Goal: Transaction & Acquisition: Purchase product/service

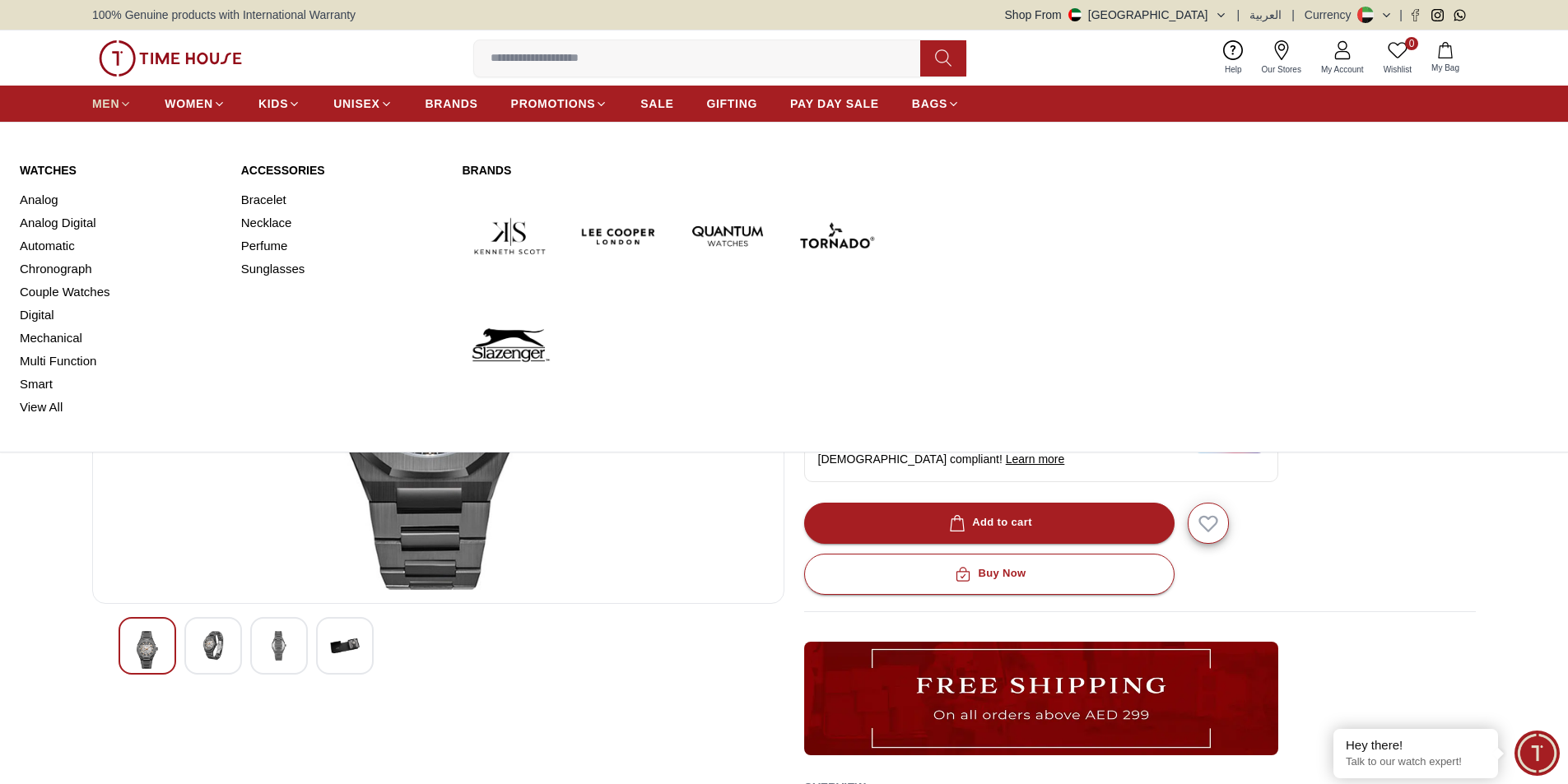
click at [106, 103] on span "MEN" at bounding box center [105, 103] width 27 height 16
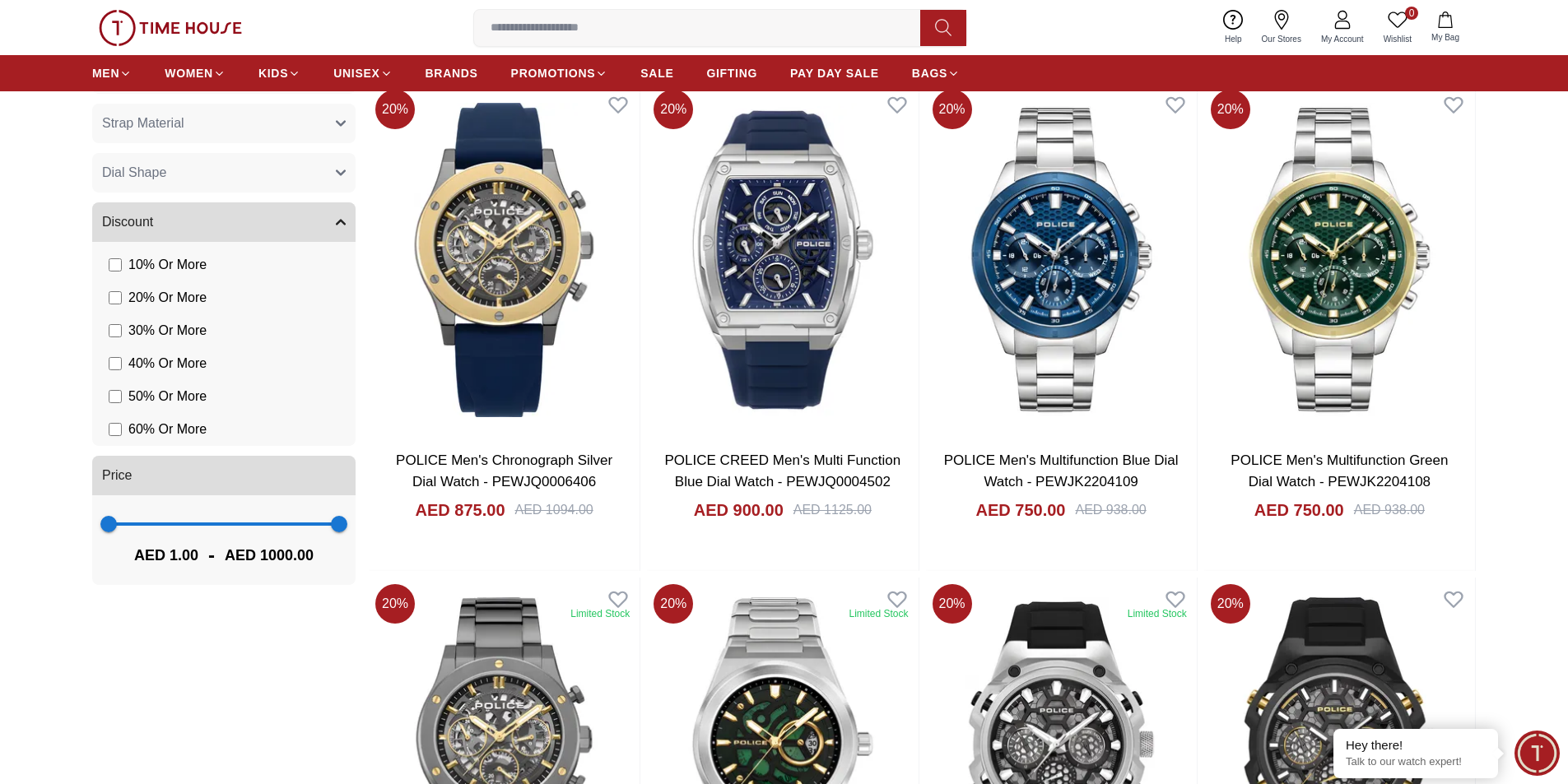
scroll to position [1152, 0]
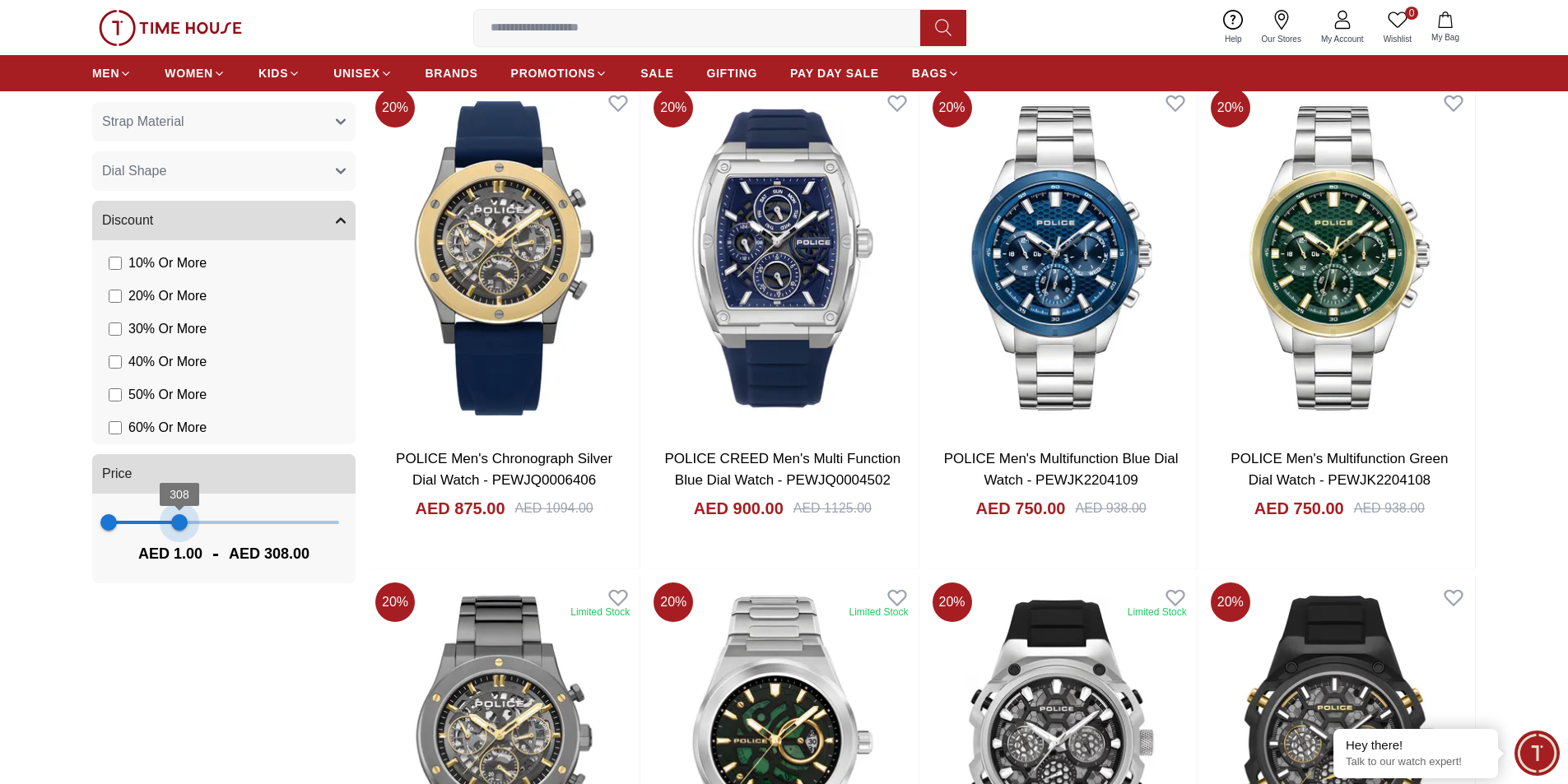
drag, startPoint x: 327, startPoint y: 523, endPoint x: 181, endPoint y: 529, distance: 146.1
click at [181, 529] on span "308" at bounding box center [178, 522] width 16 height 16
type input "***"
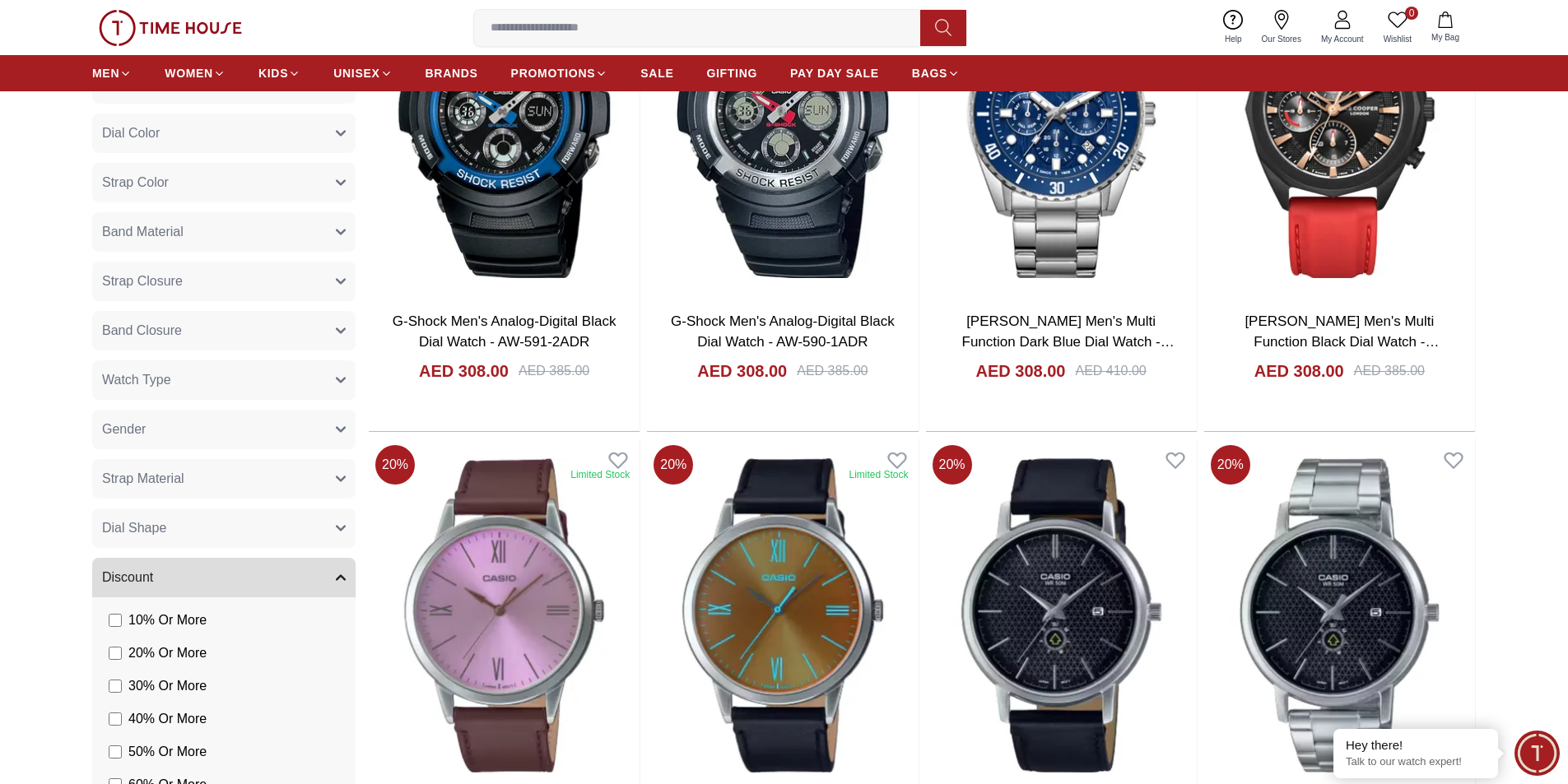
scroll to position [741, 0]
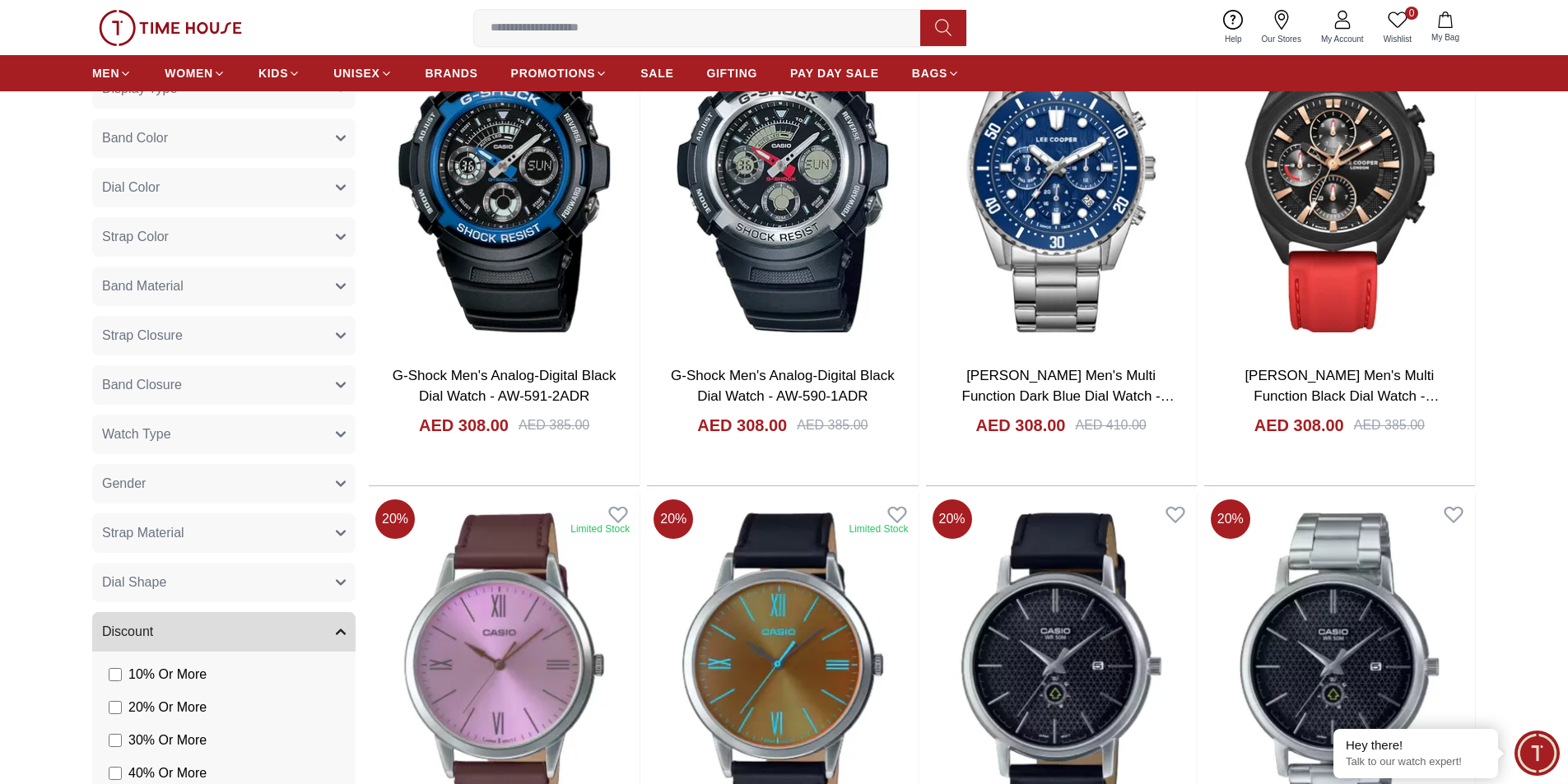
click at [229, 426] on button "Watch Type" at bounding box center [224, 434] width 263 height 39
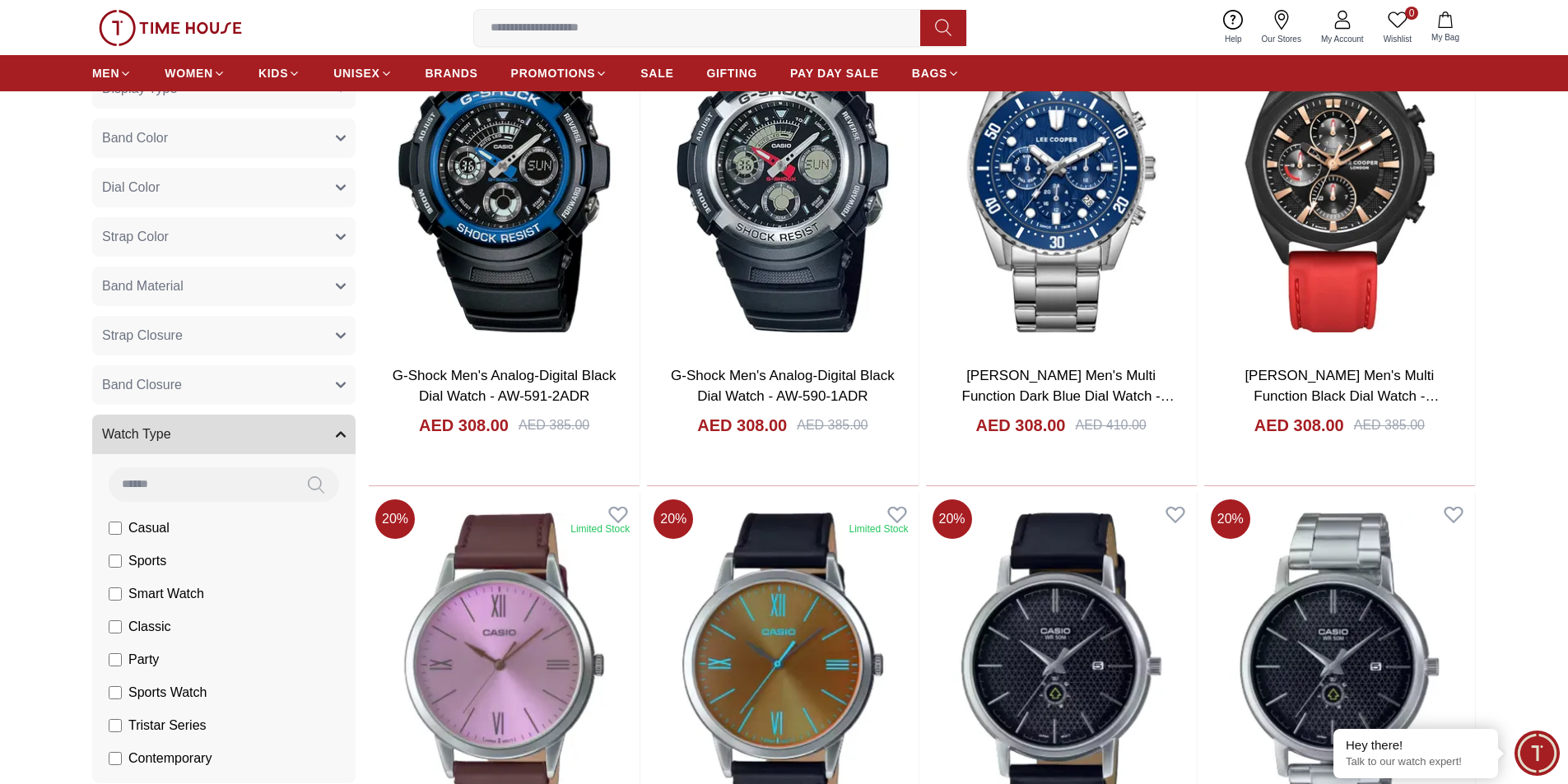
click at [229, 427] on button "Watch Type" at bounding box center [224, 434] width 263 height 39
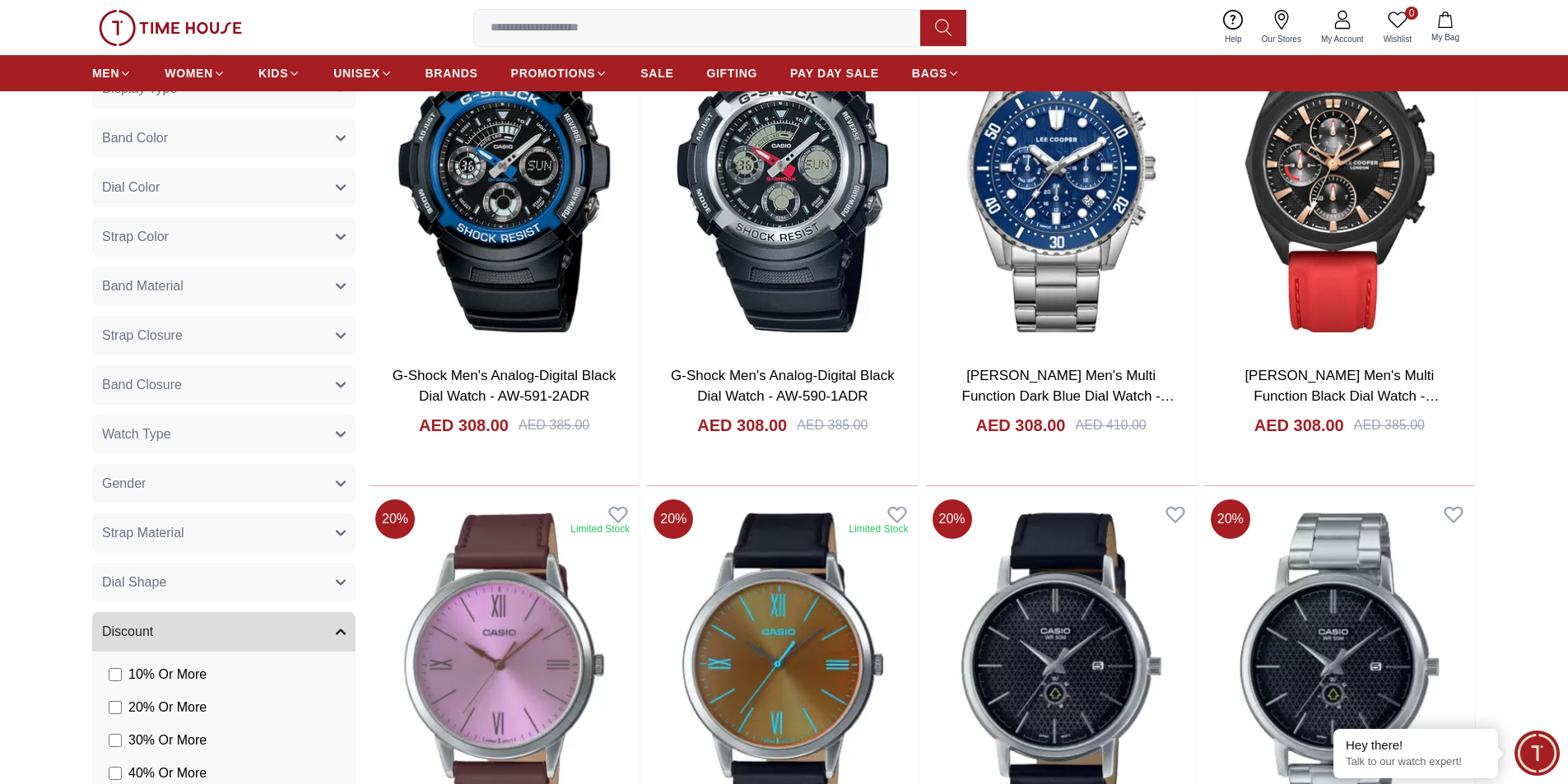
click at [237, 481] on button "Gender" at bounding box center [224, 483] width 263 height 39
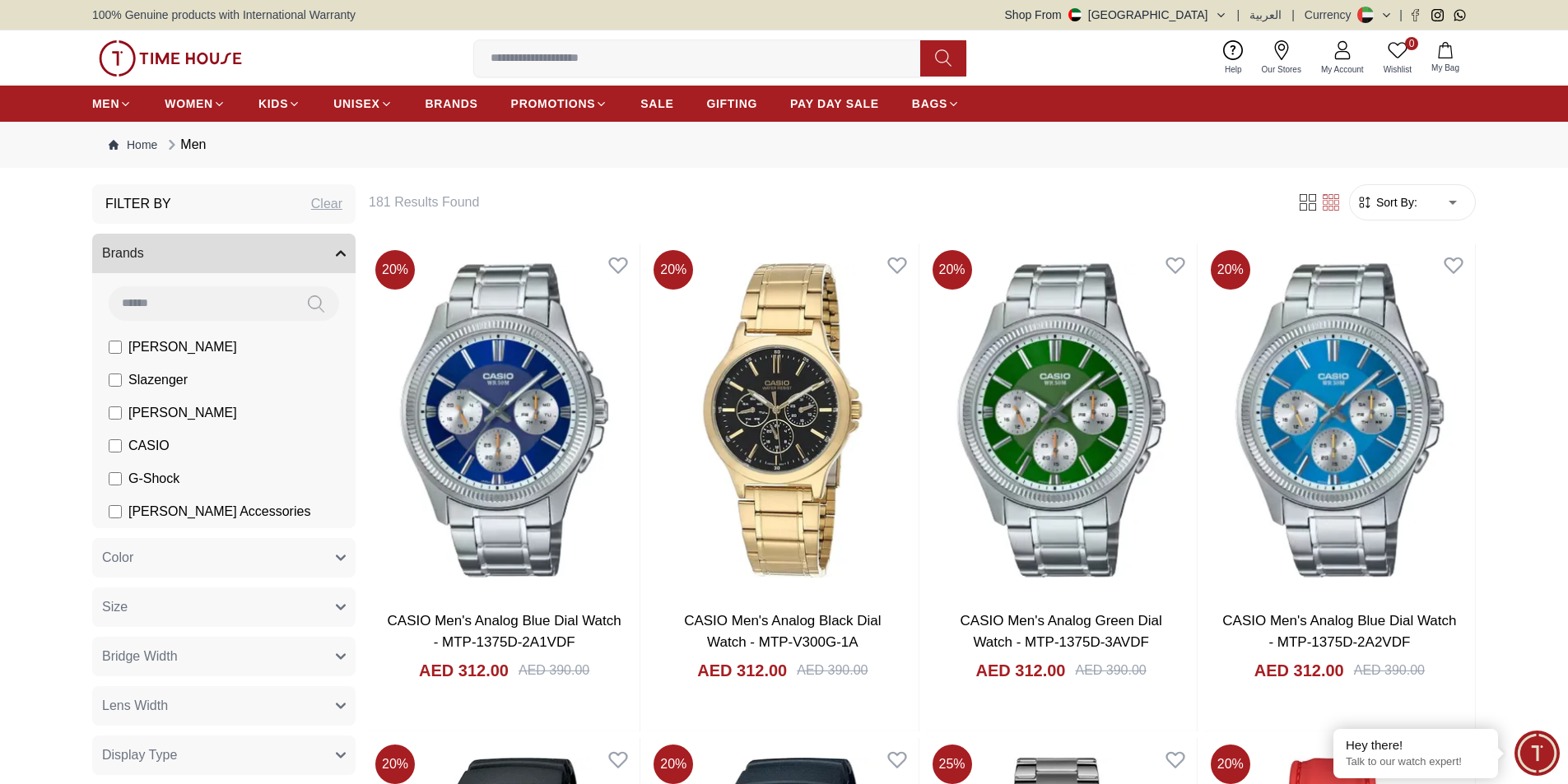
click at [1399, 208] on span "Sort By:" at bounding box center [1395, 202] width 44 height 16
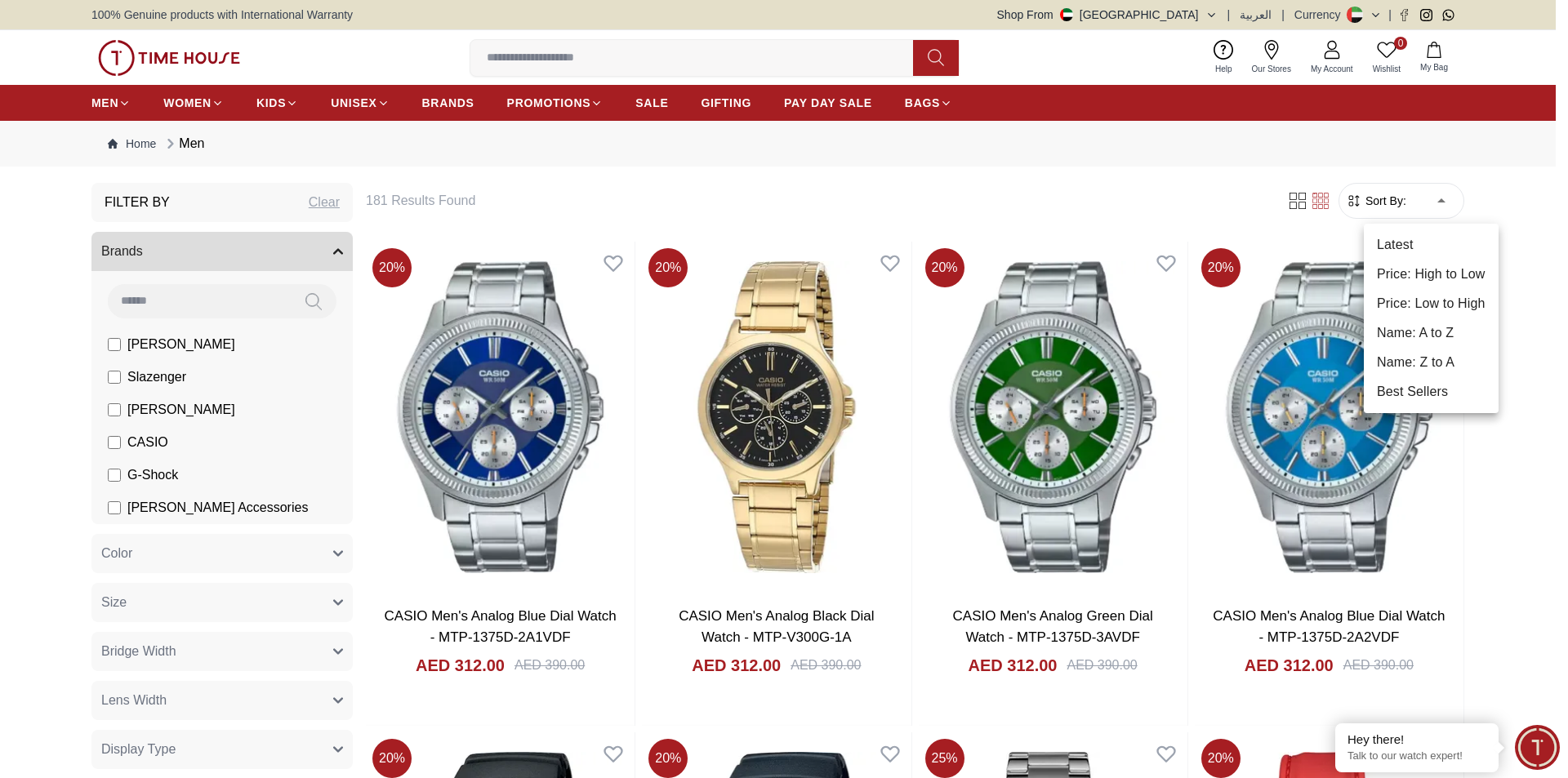
click at [1388, 241] on li "Latest" at bounding box center [1431, 244] width 135 height 30
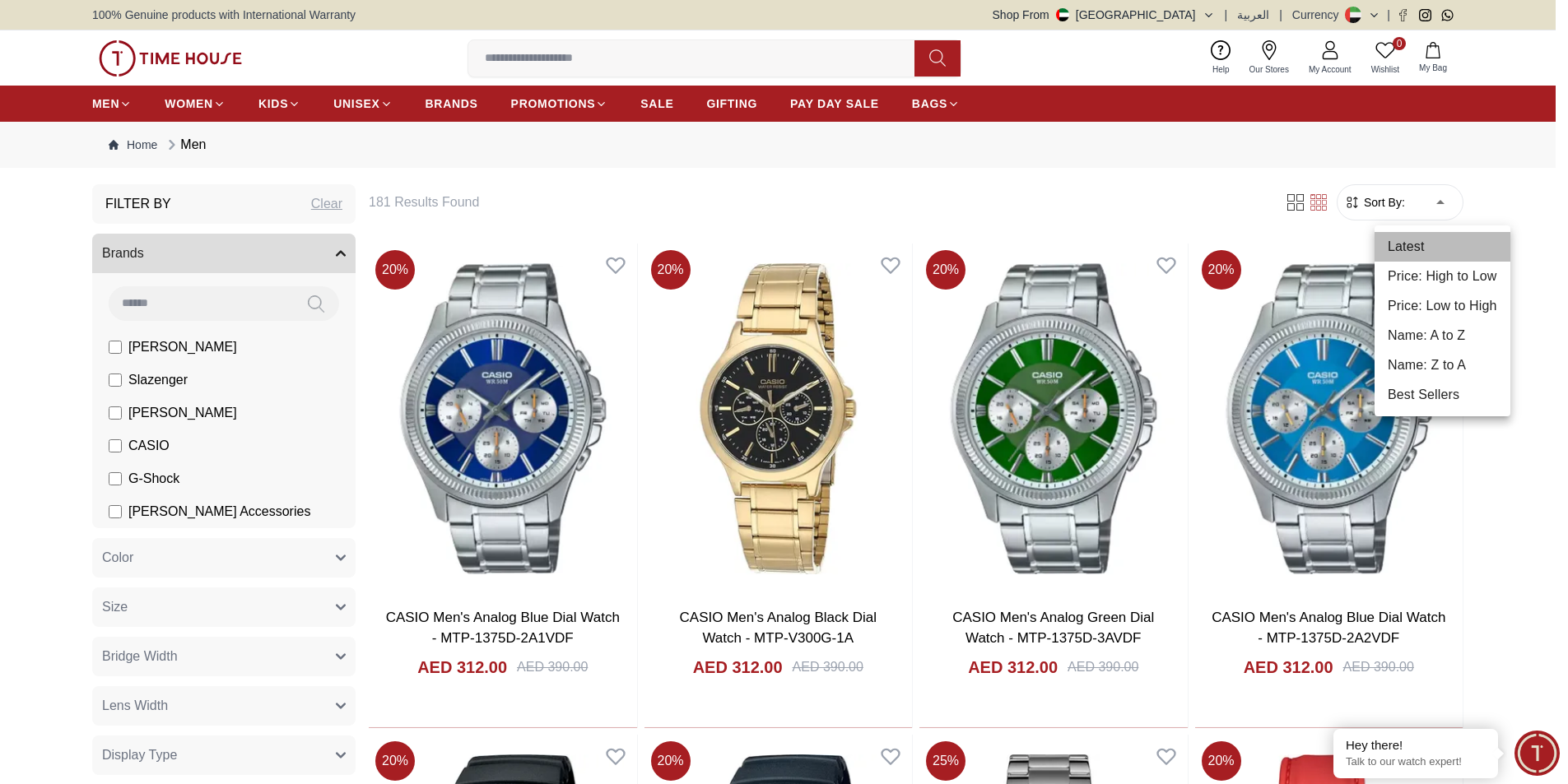
type input "*"
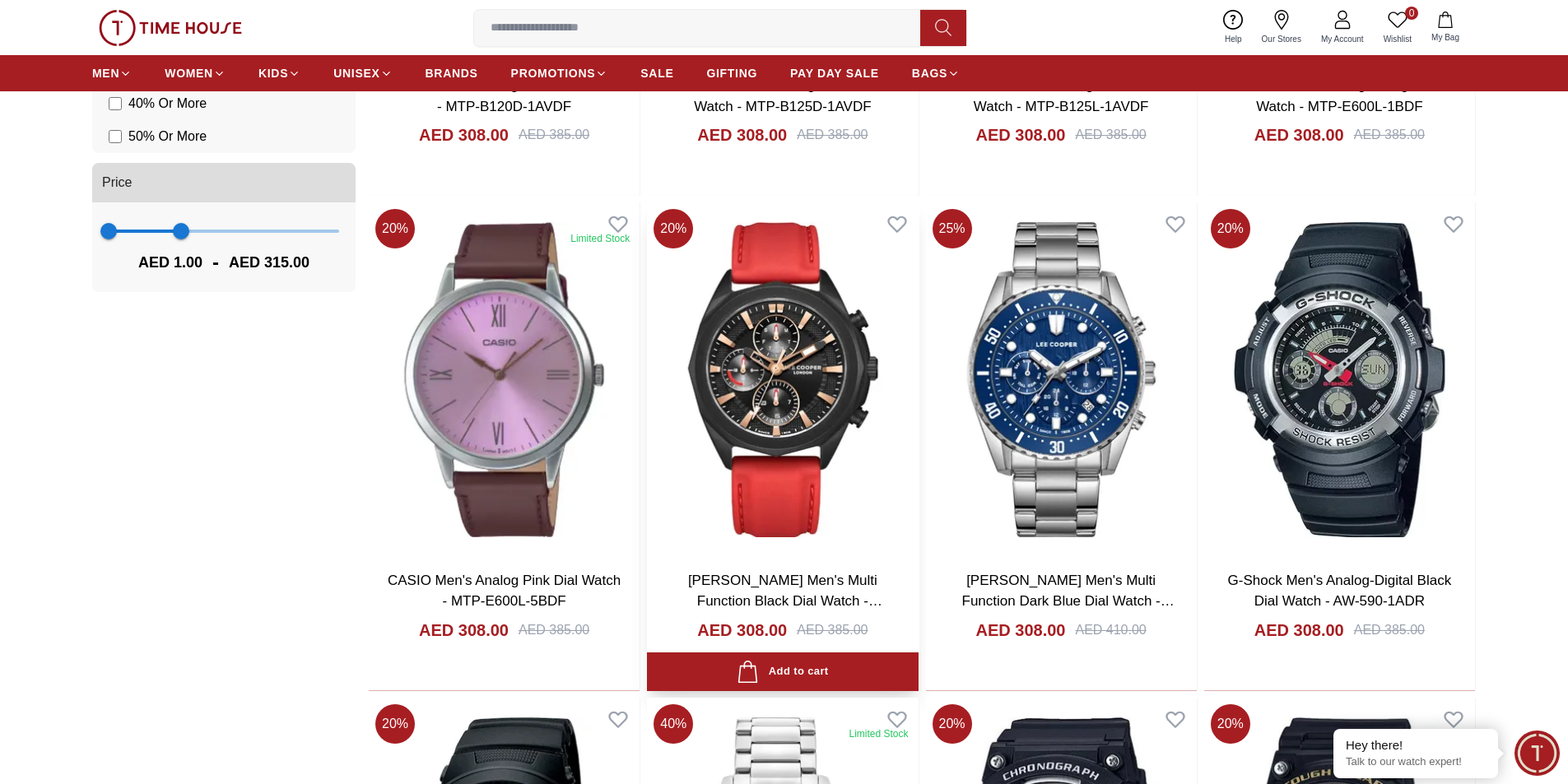
scroll to position [1564, 0]
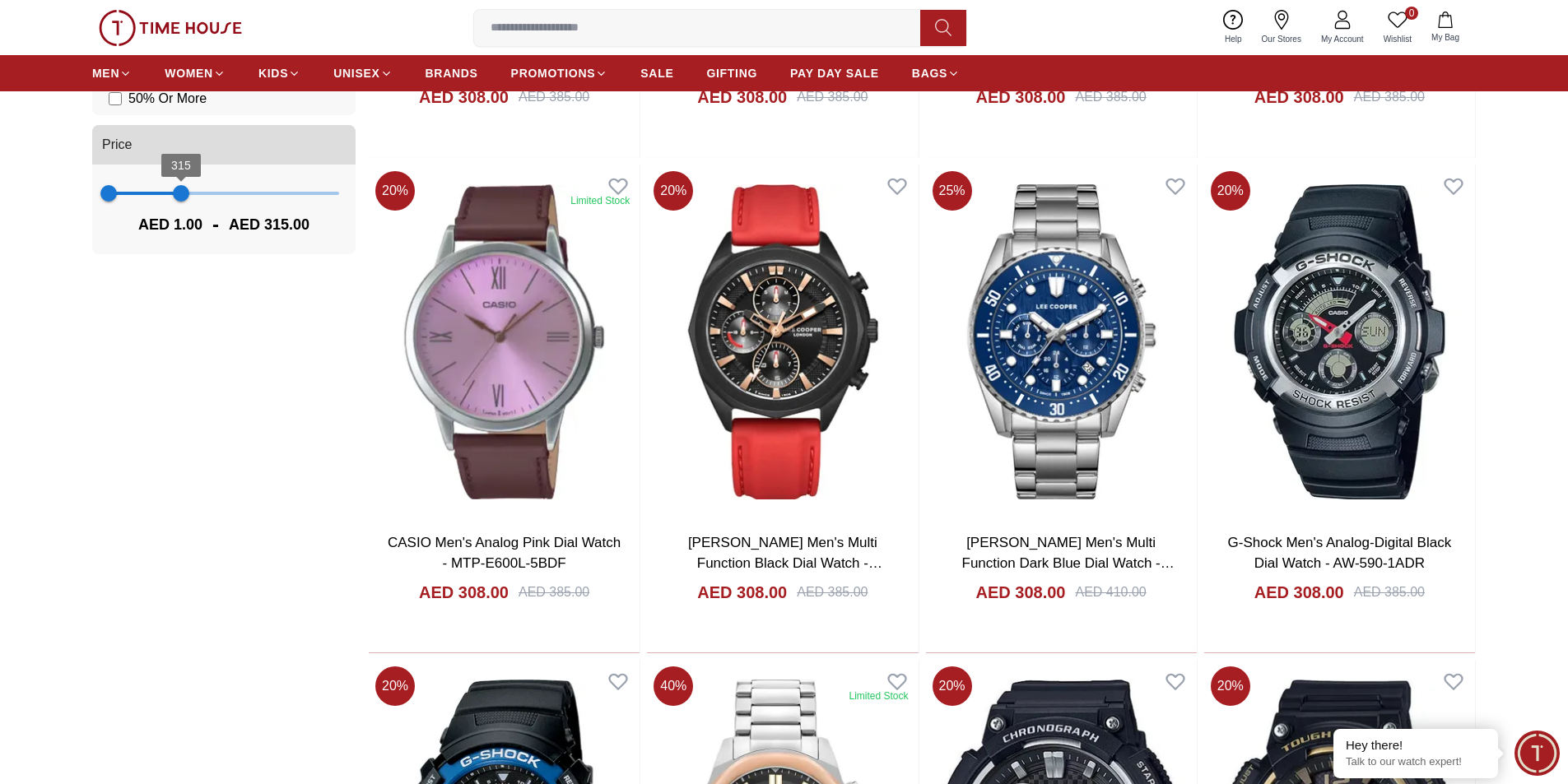
type input "****"
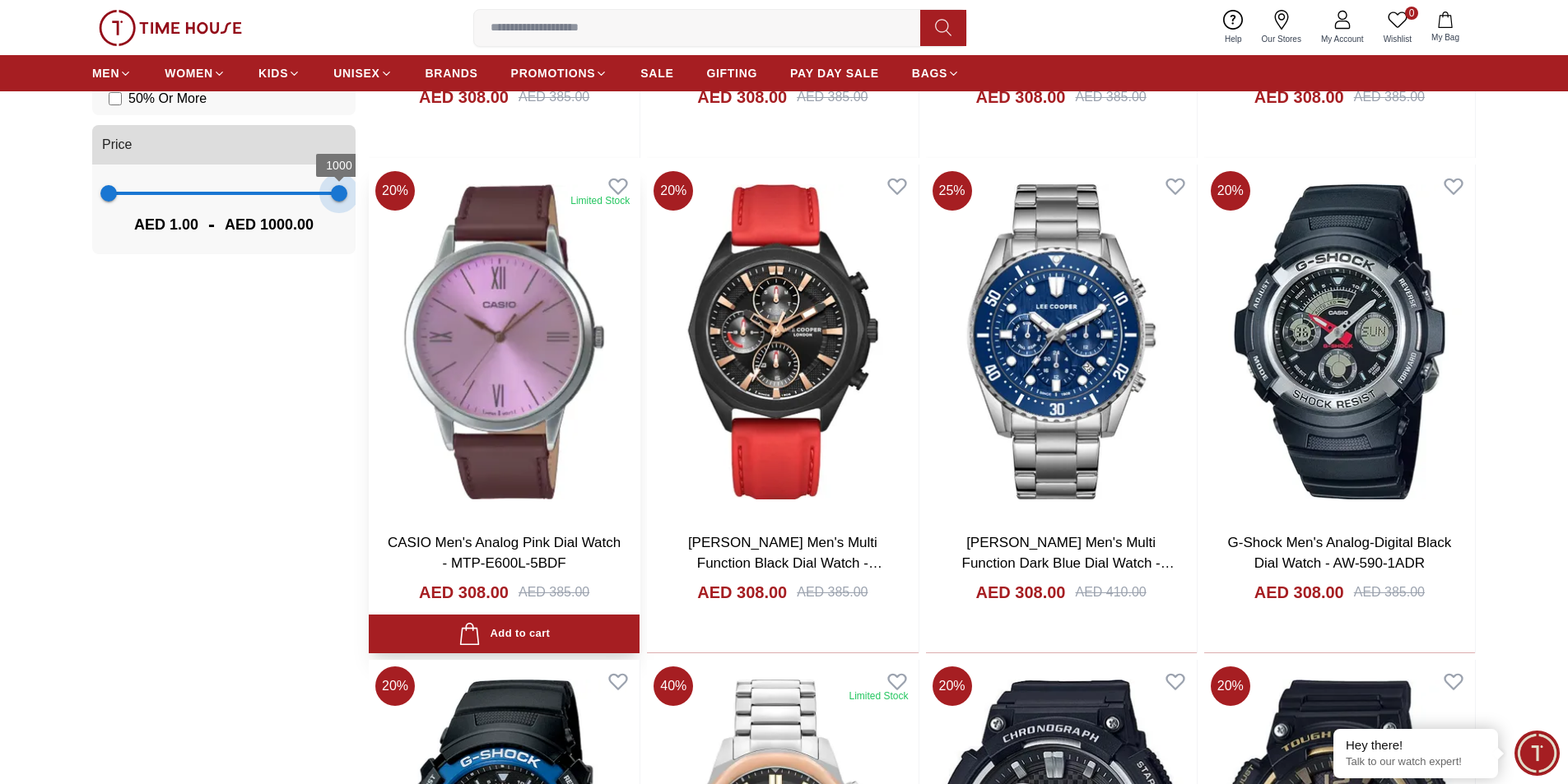
drag, startPoint x: 186, startPoint y: 189, endPoint x: 409, endPoint y: 208, distance: 223.8
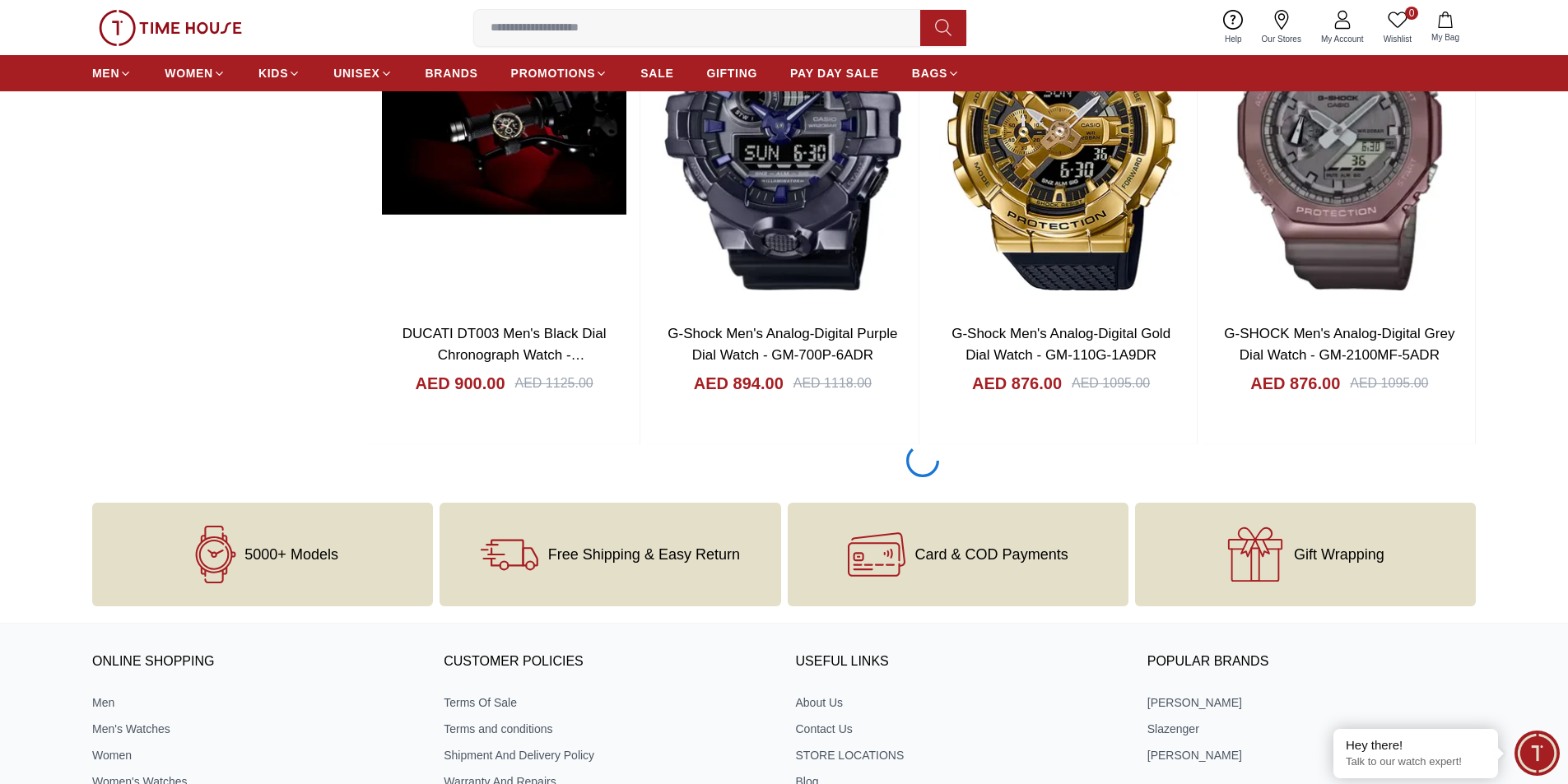
scroll to position [2296, 0]
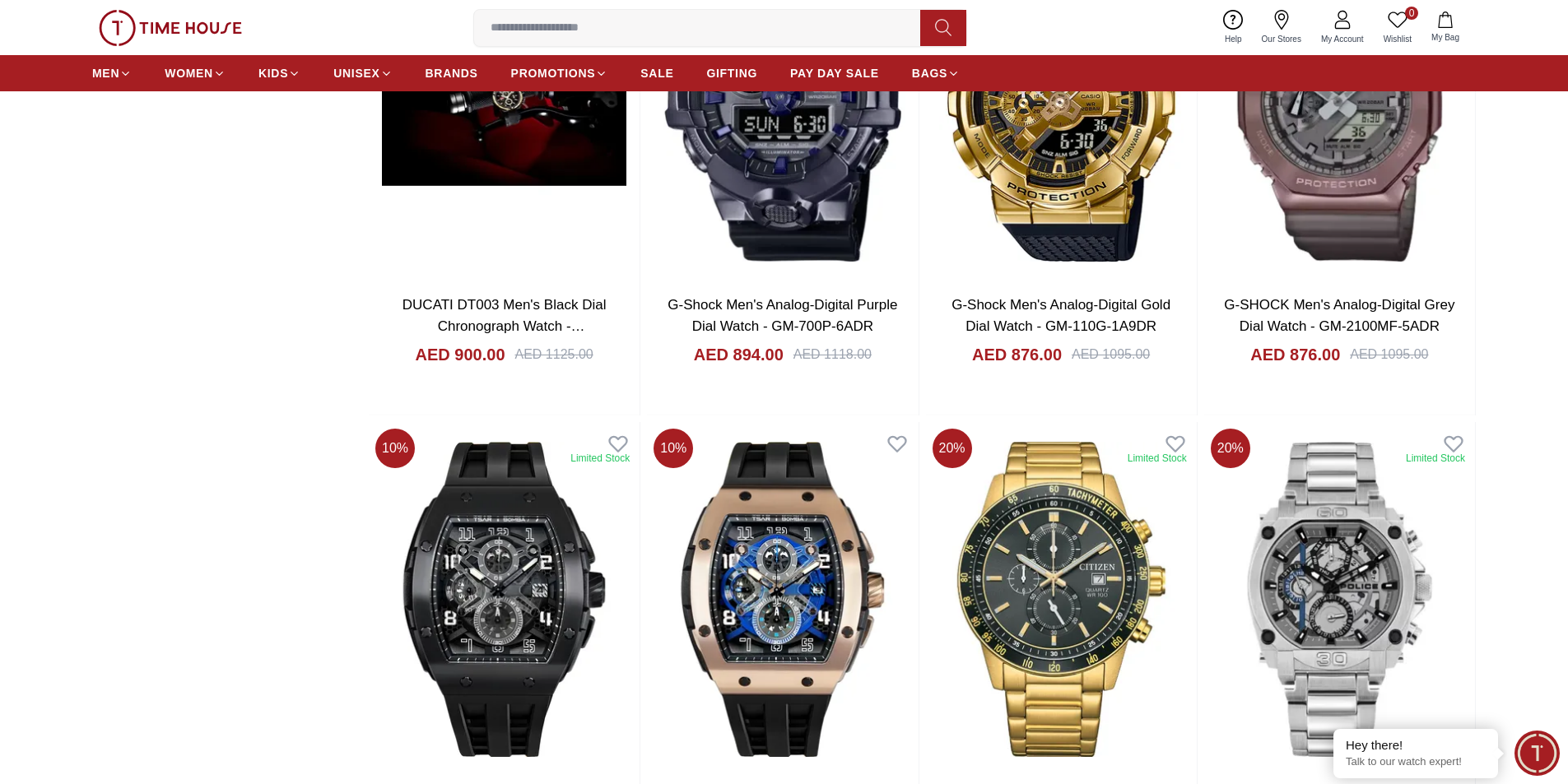
scroll to position [1776, 0]
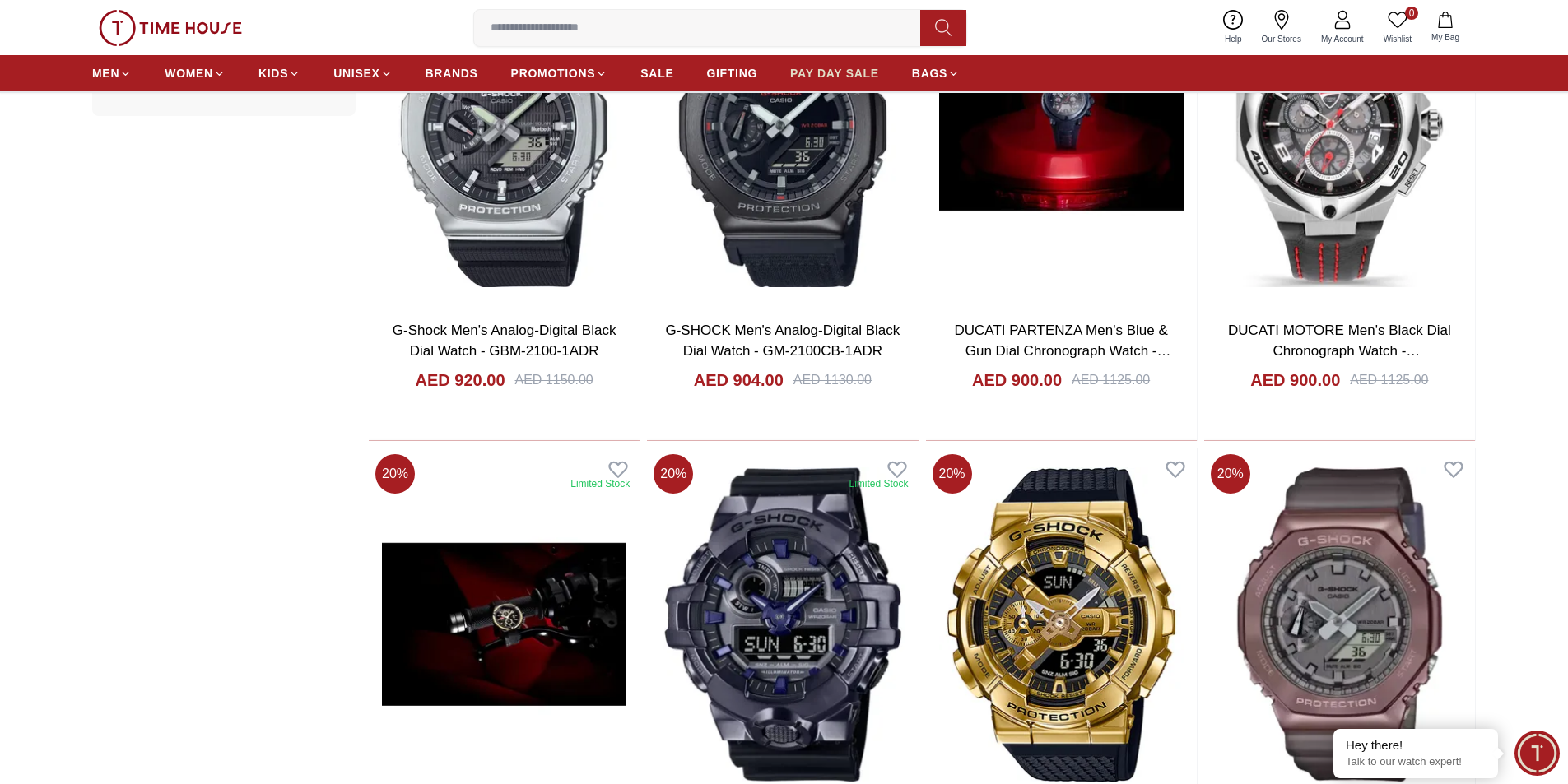
click at [817, 71] on span "PAY DAY SALE" at bounding box center [835, 73] width 89 height 16
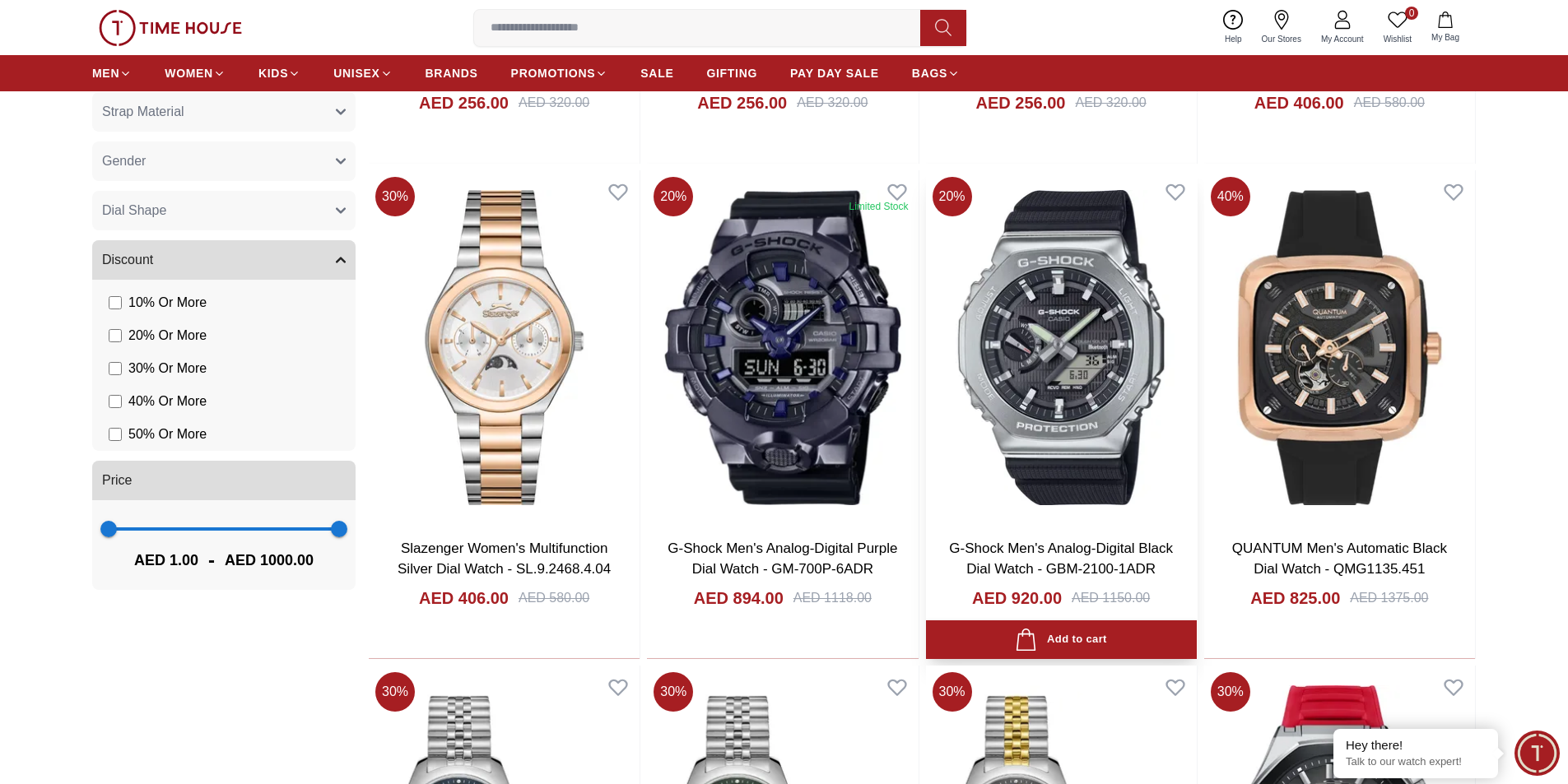
scroll to position [1564, 0]
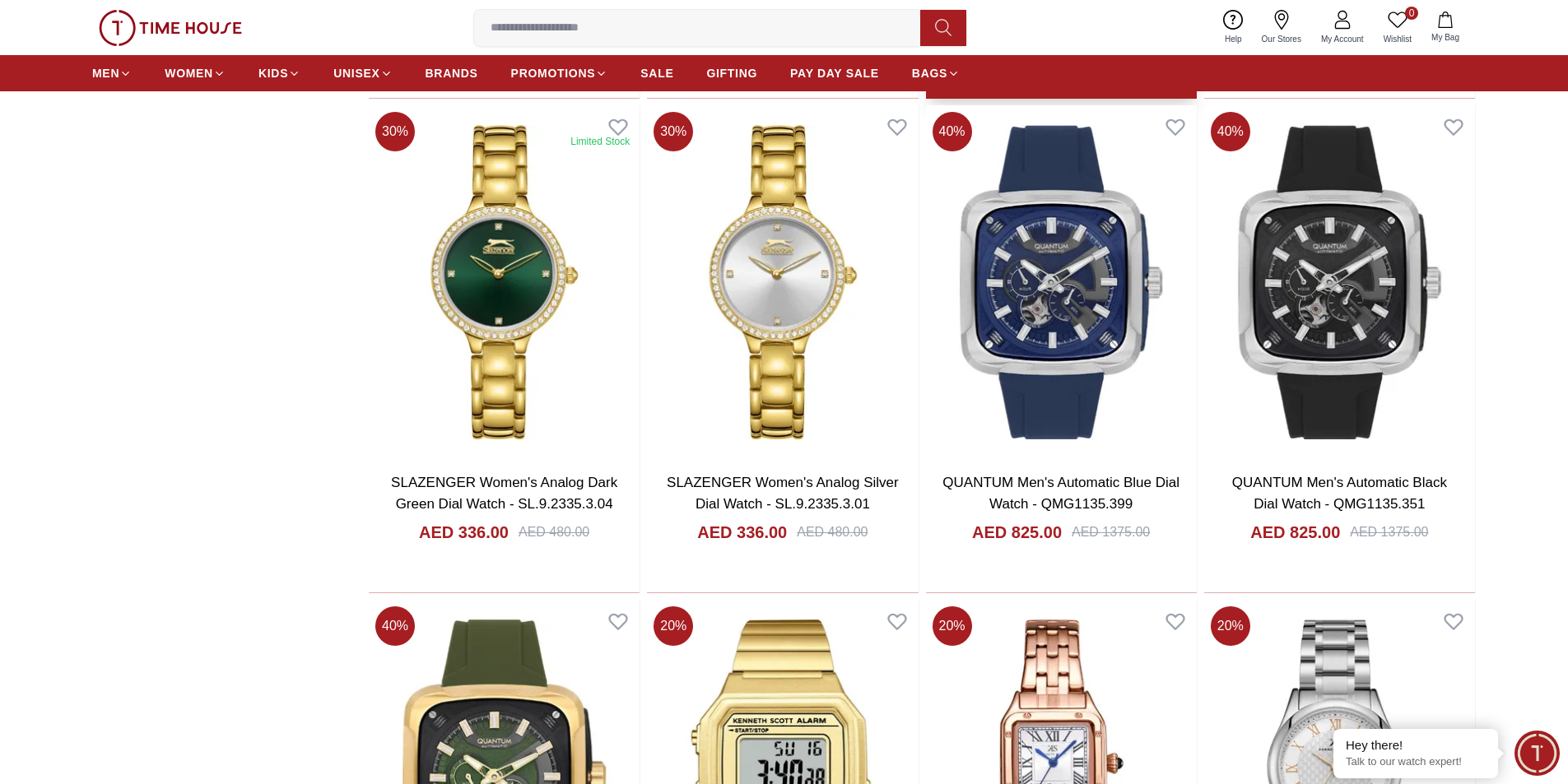
scroll to position [3539, 0]
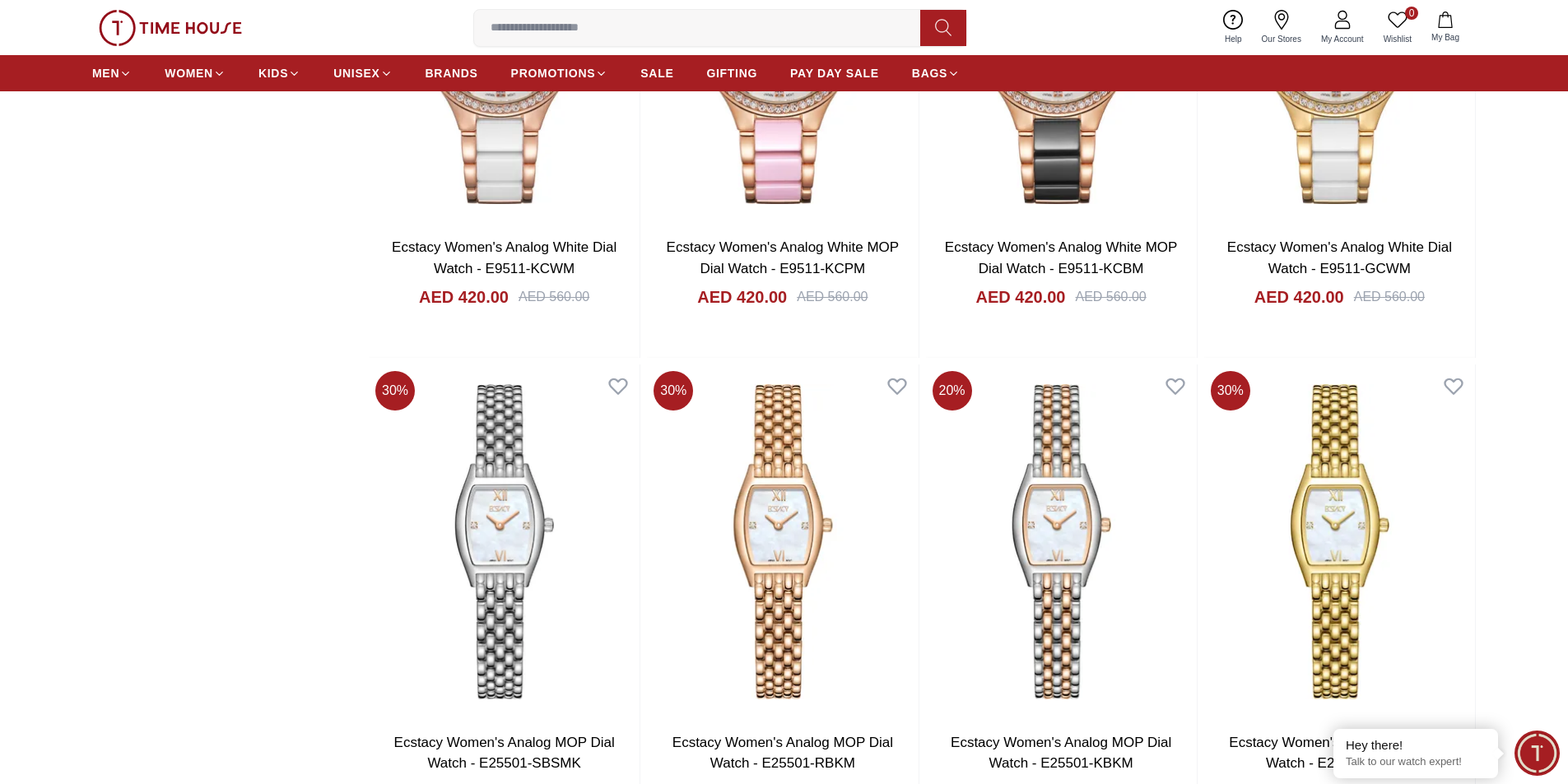
scroll to position [7159, 0]
